Goal: Information Seeking & Learning: Learn about a topic

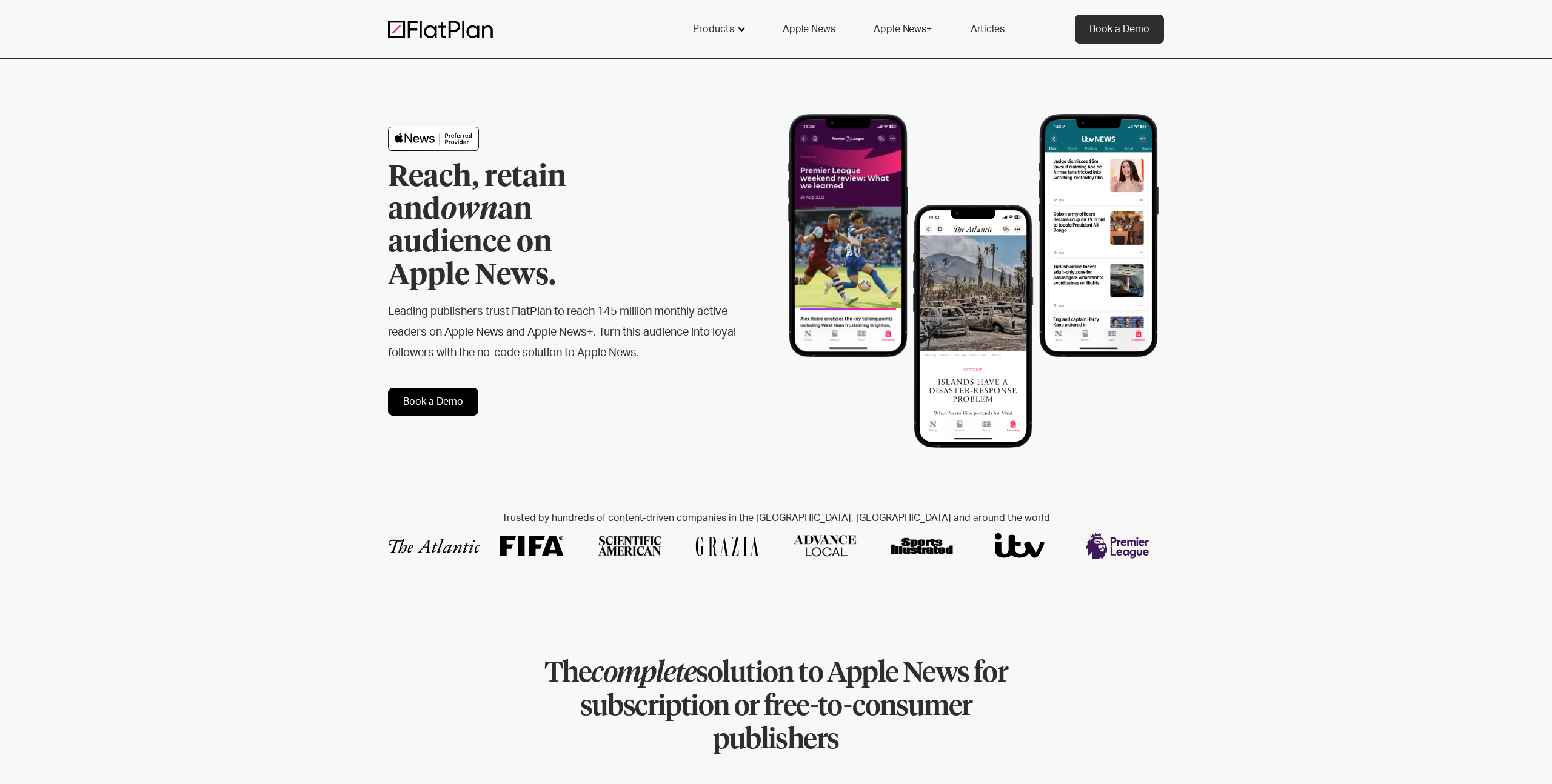
click at [733, 18] on div "Products" at bounding box center [719, 29] width 80 height 29
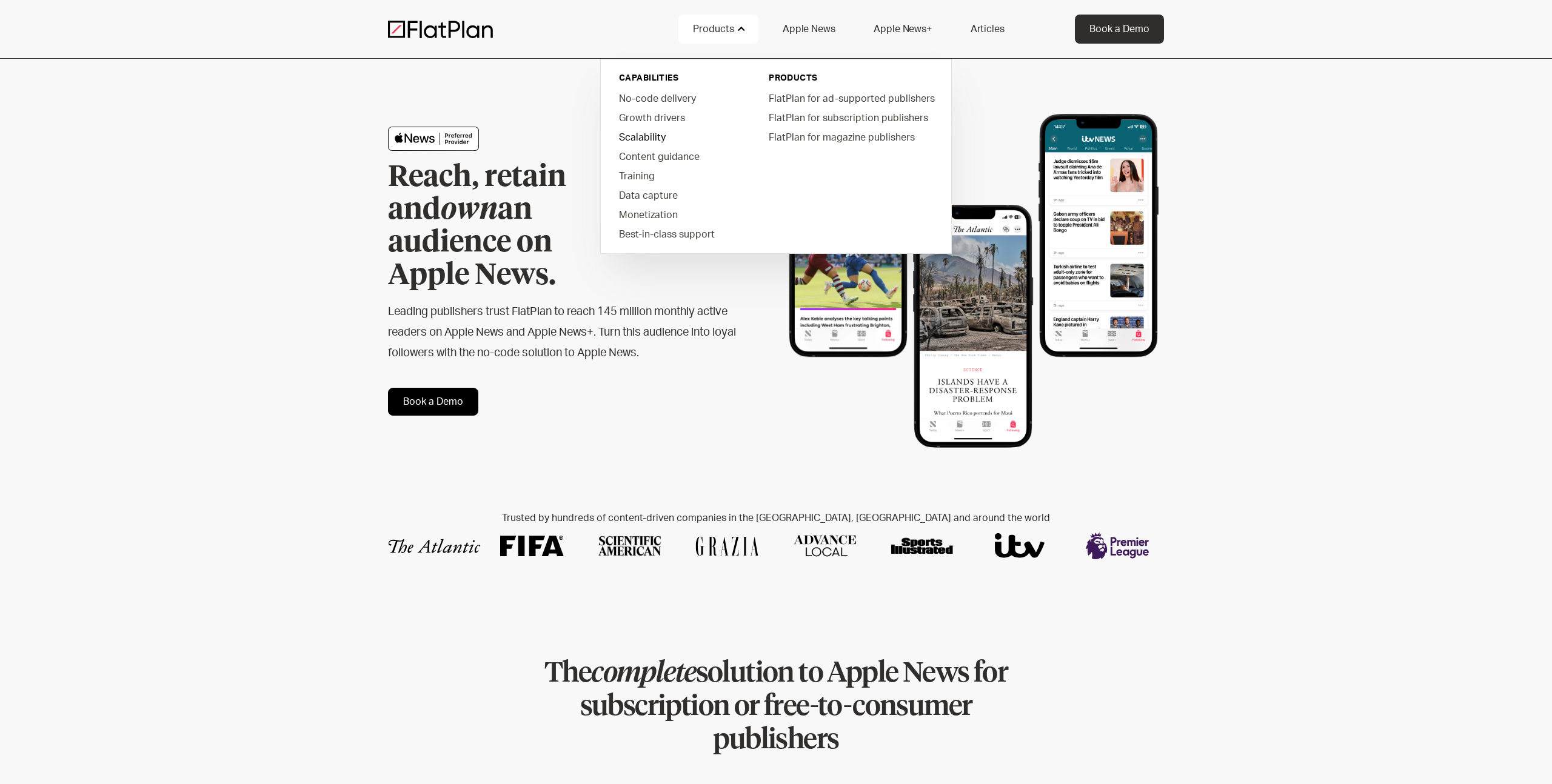
click at [648, 135] on link "Scalability" at bounding box center [678, 137] width 138 height 20
click at [728, 41] on div "Products" at bounding box center [719, 29] width 80 height 29
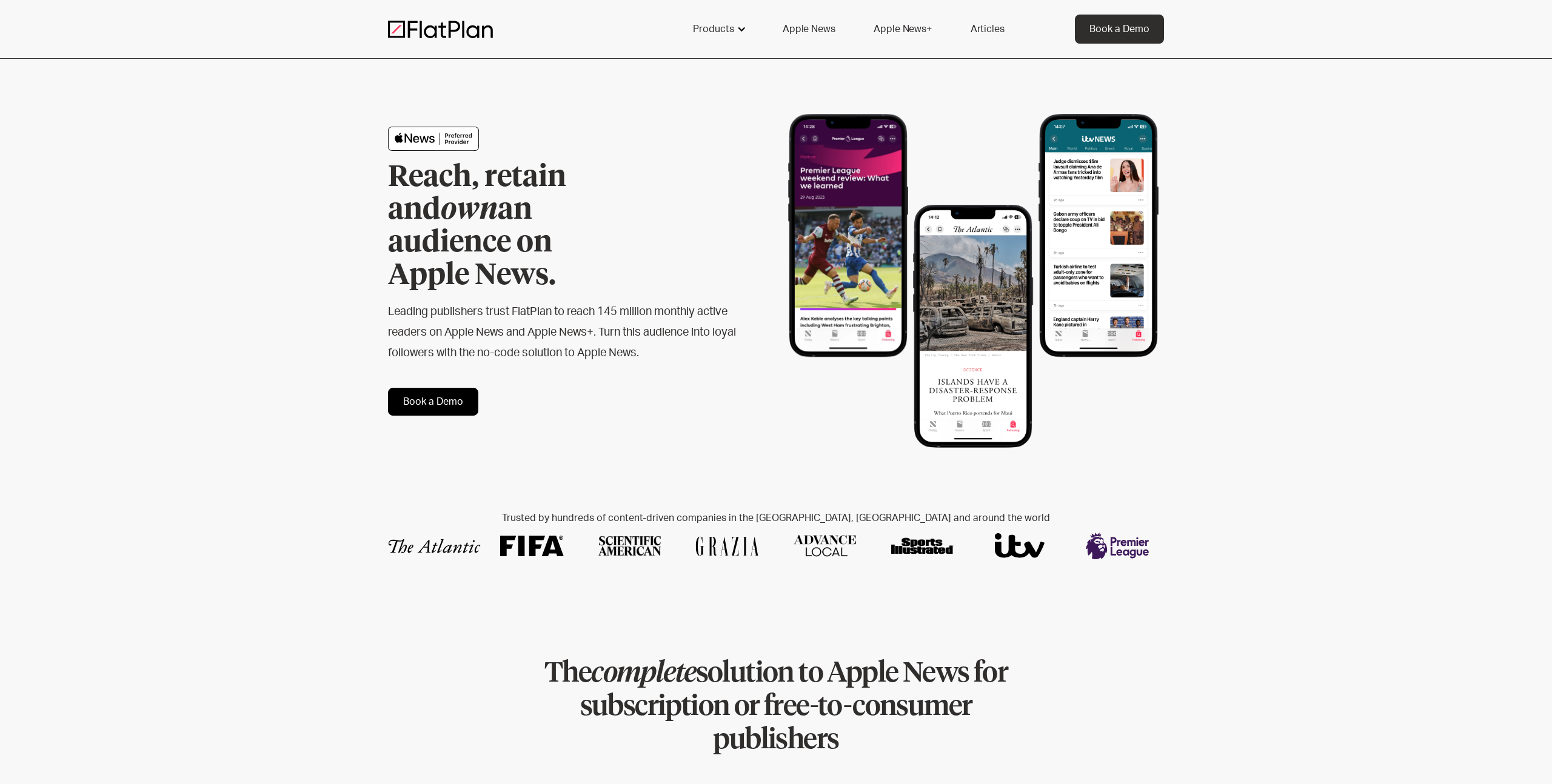
click at [728, 36] on div "Products" at bounding box center [719, 29] width 80 height 29
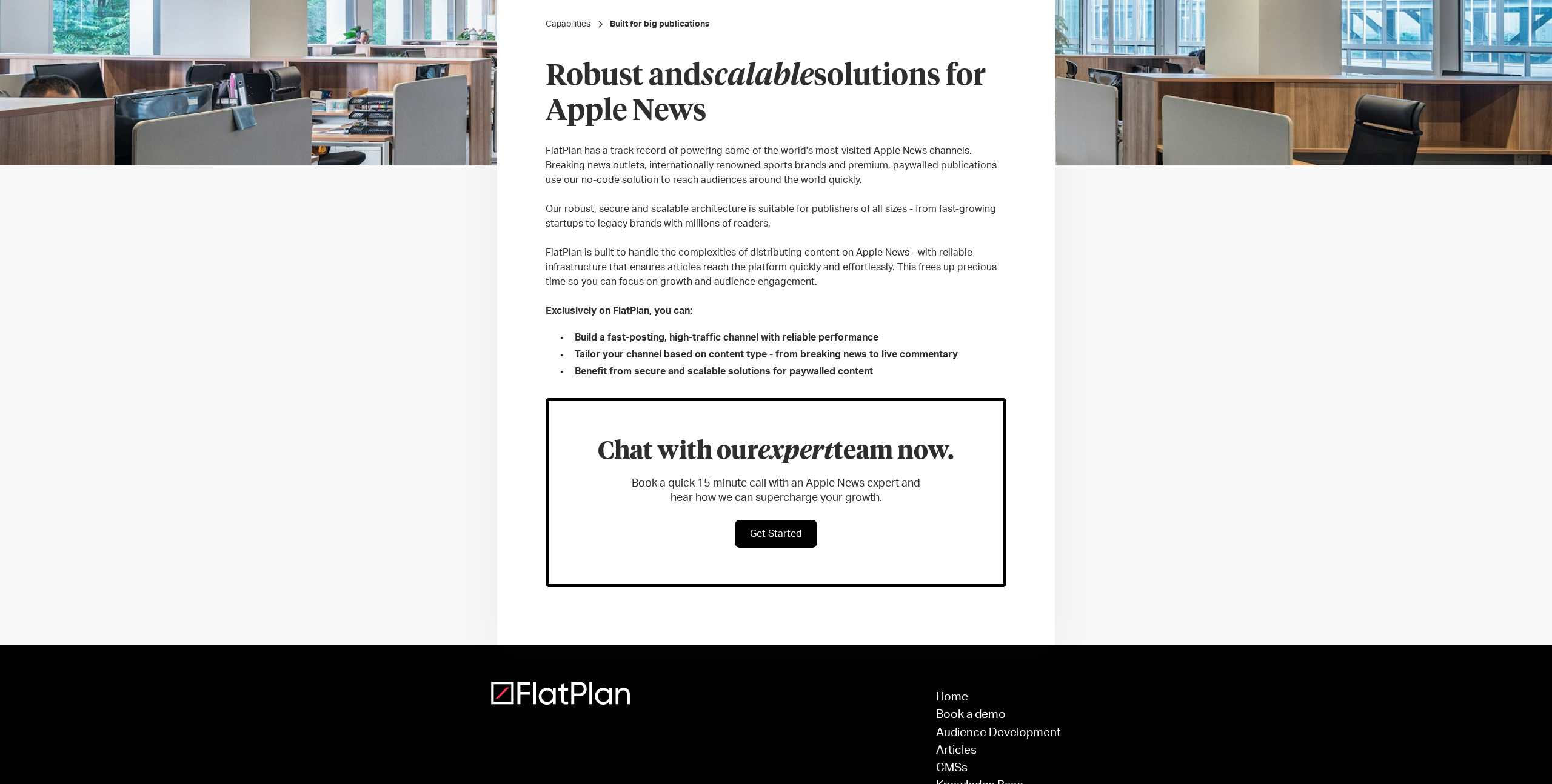
scroll to position [310, 0]
